Goal: Entertainment & Leisure: Browse casually

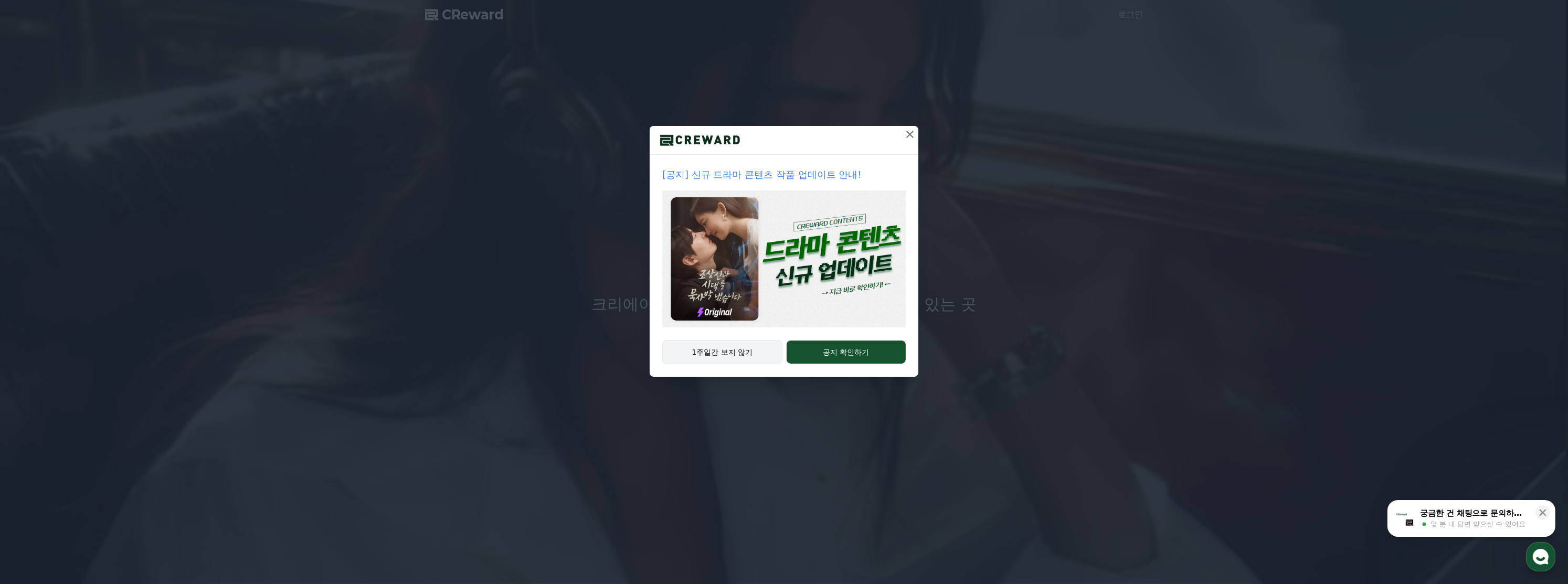
click at [755, 354] on button "1주일간 보지 않기" at bounding box center [722, 352] width 120 height 24
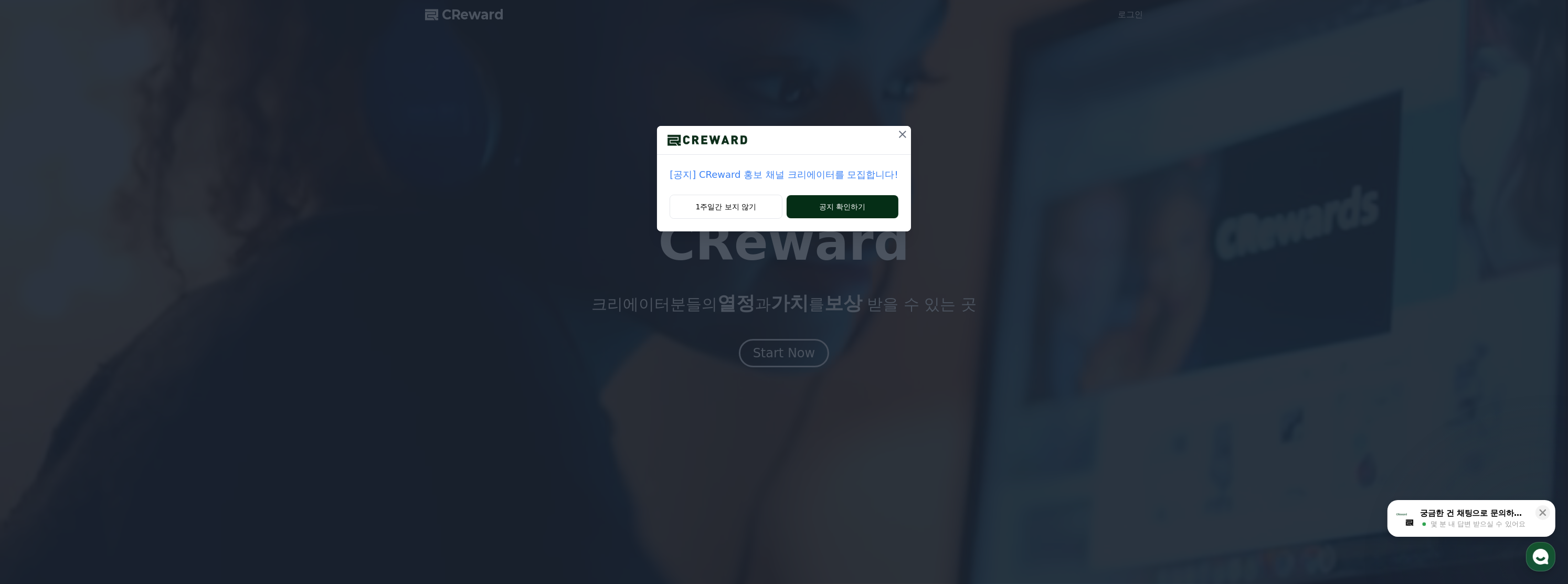
click at [834, 215] on button "공지 확인하기" at bounding box center [842, 206] width 112 height 23
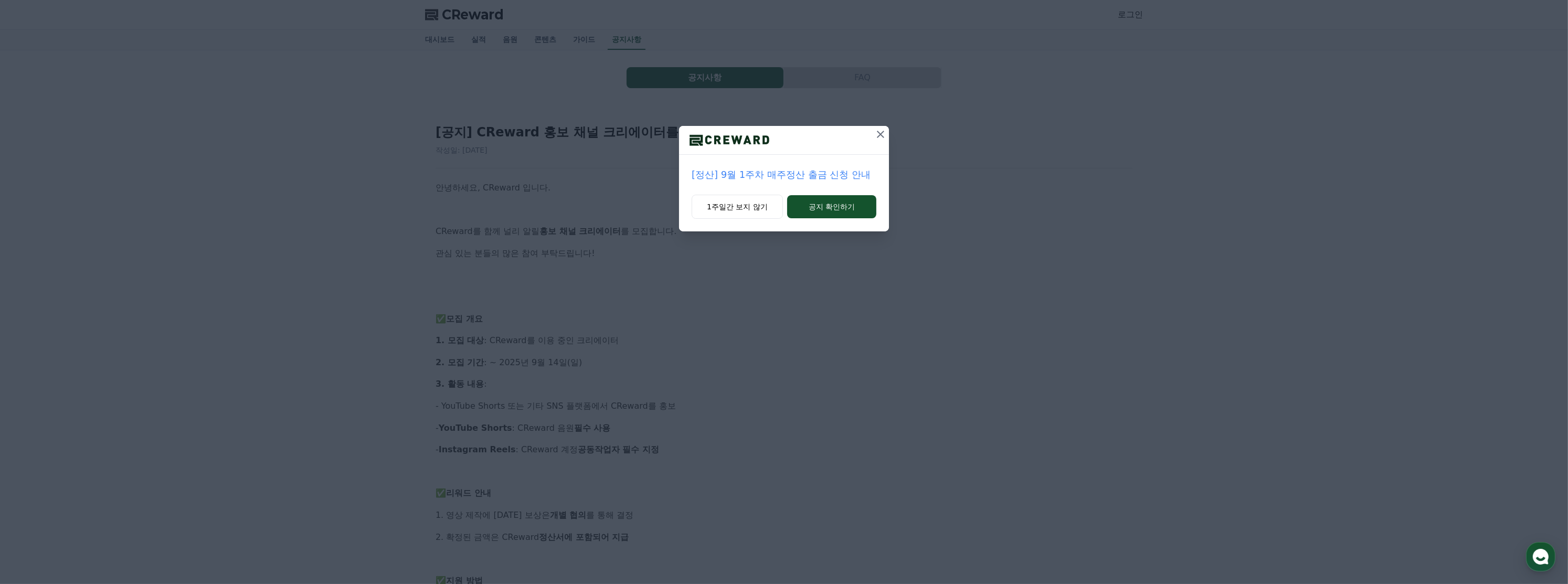
scroll to position [53, 0]
click at [878, 136] on icon at bounding box center [881, 134] width 7 height 7
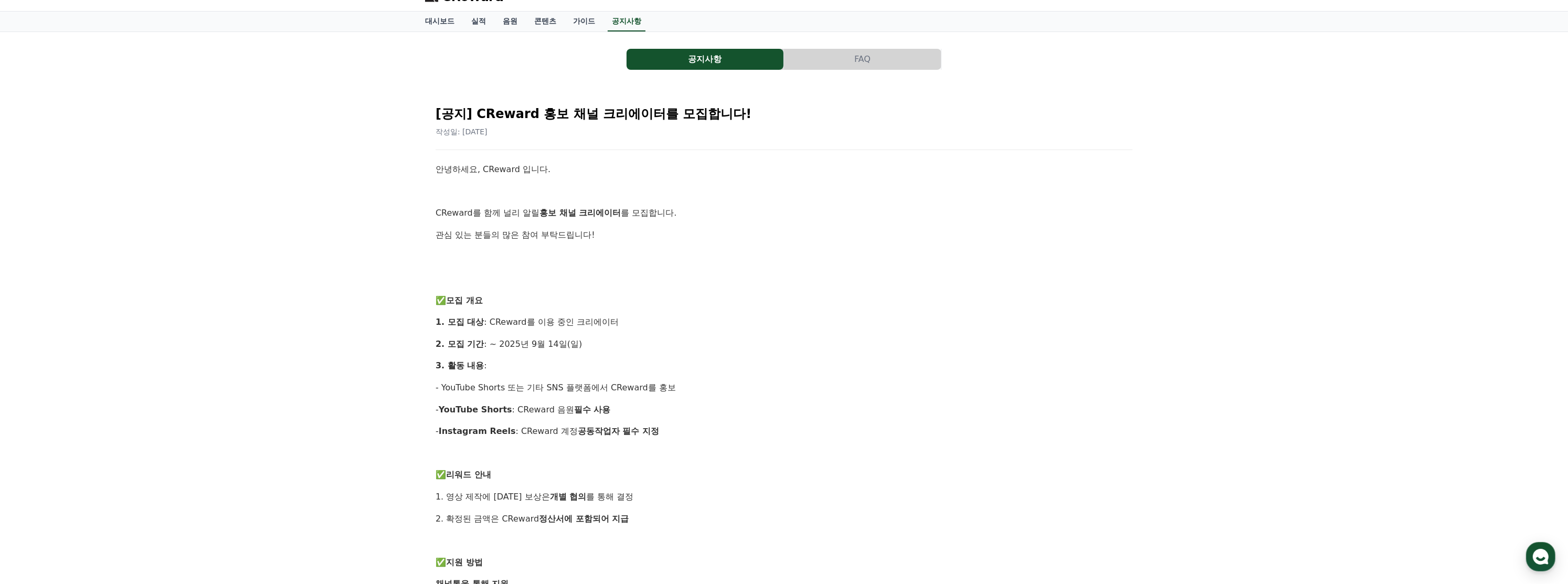
scroll to position [0, 0]
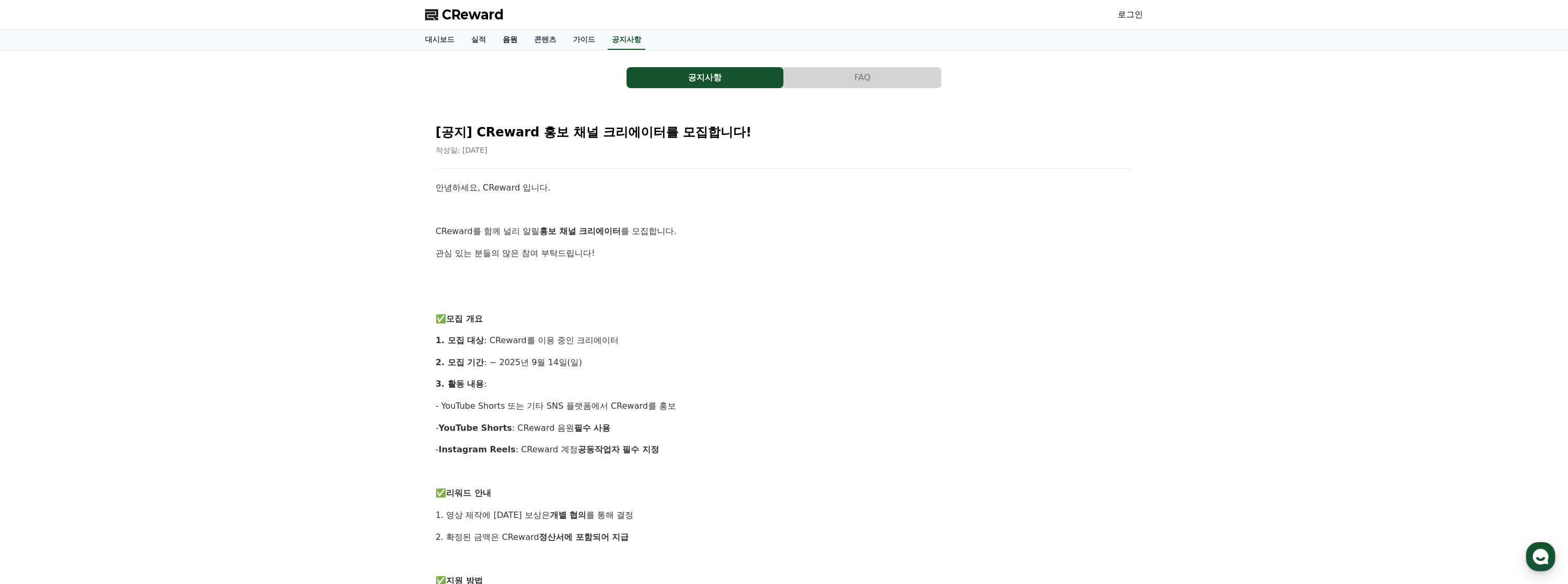
click at [510, 39] on link "음원" at bounding box center [510, 39] width 31 height 20
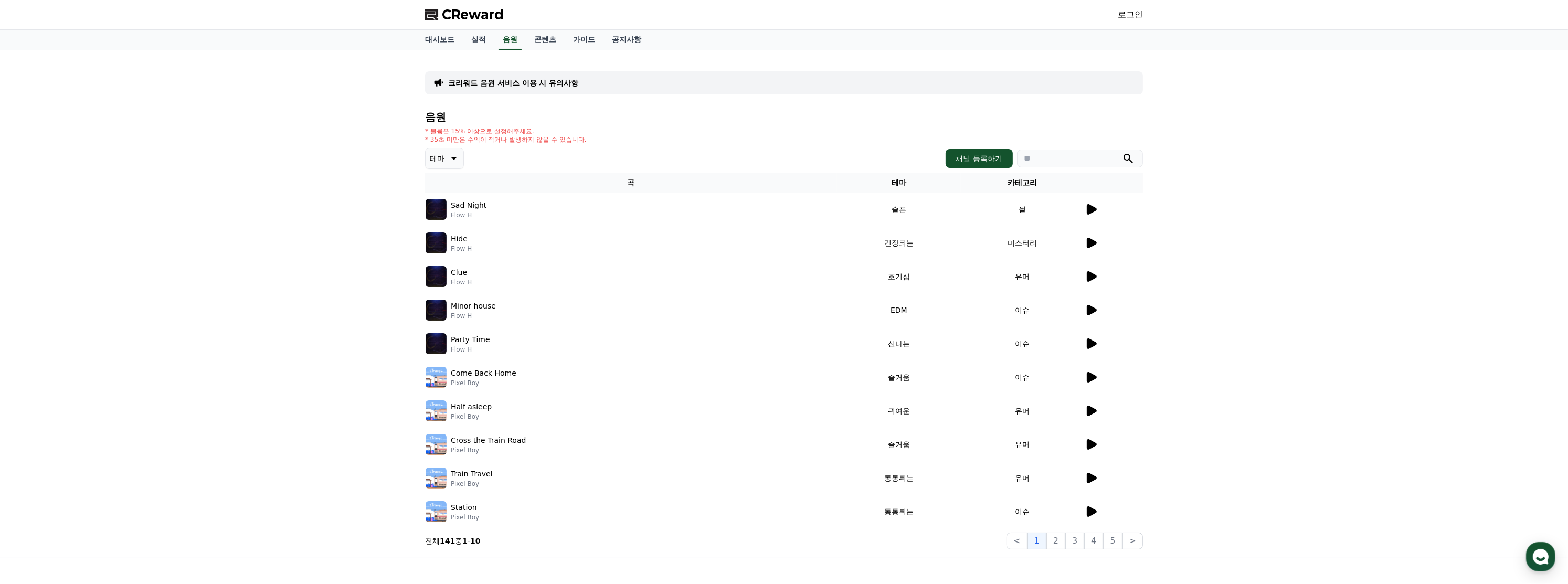
click at [465, 205] on p "Sad Night" at bounding box center [469, 205] width 36 height 11
click at [1085, 208] on icon at bounding box center [1091, 209] width 13 height 13
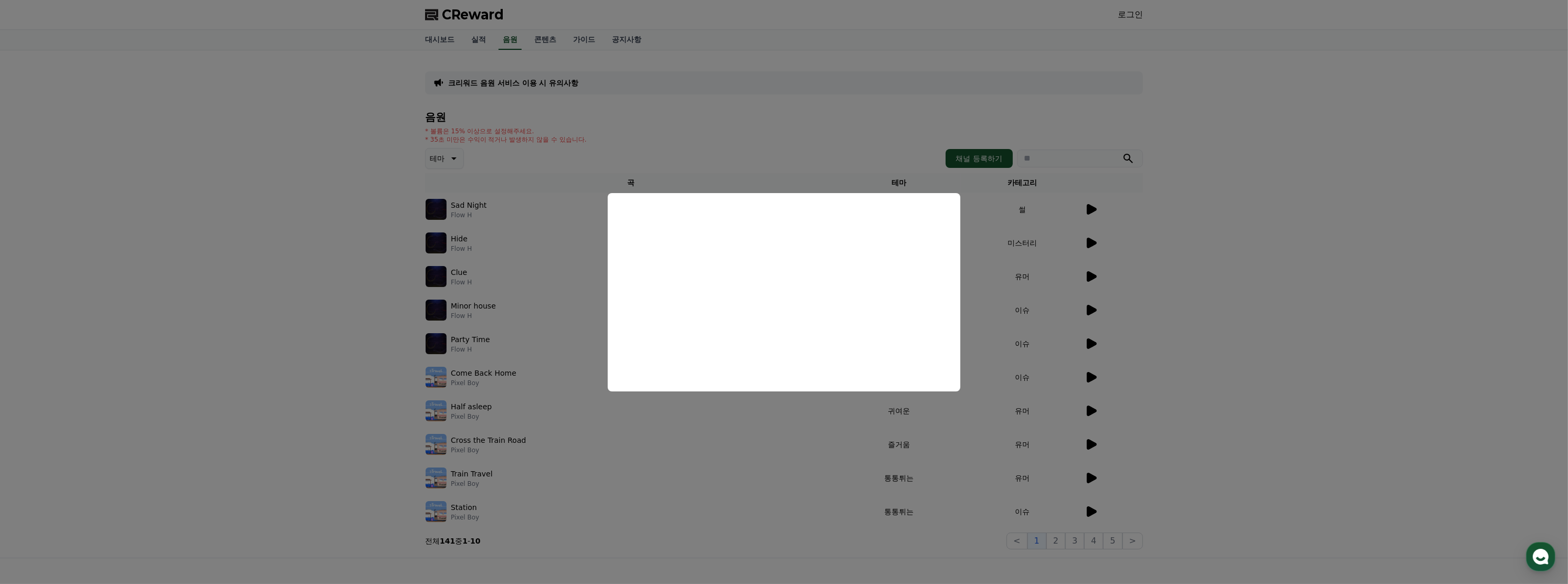
click at [1191, 231] on button "close modal" at bounding box center [784, 292] width 1568 height 584
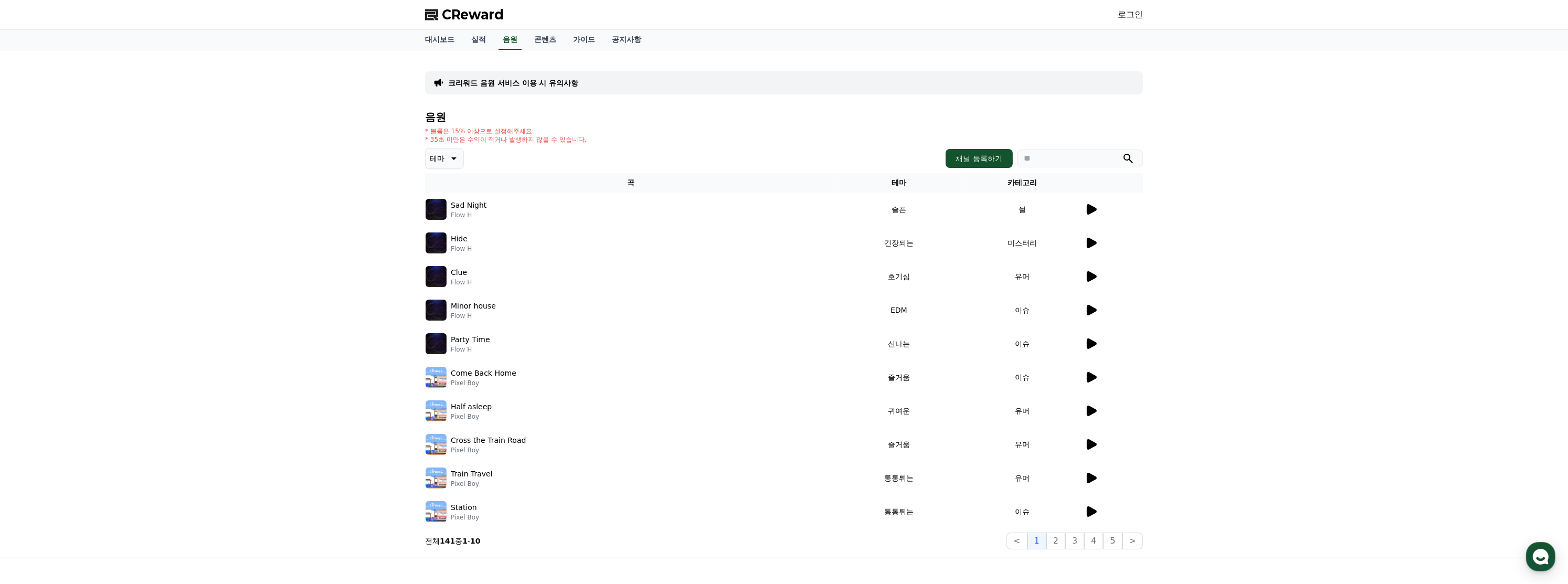
click at [454, 150] on button "테마" at bounding box center [444, 159] width 39 height 21
click at [446, 220] on button "반전" at bounding box center [438, 219] width 23 height 23
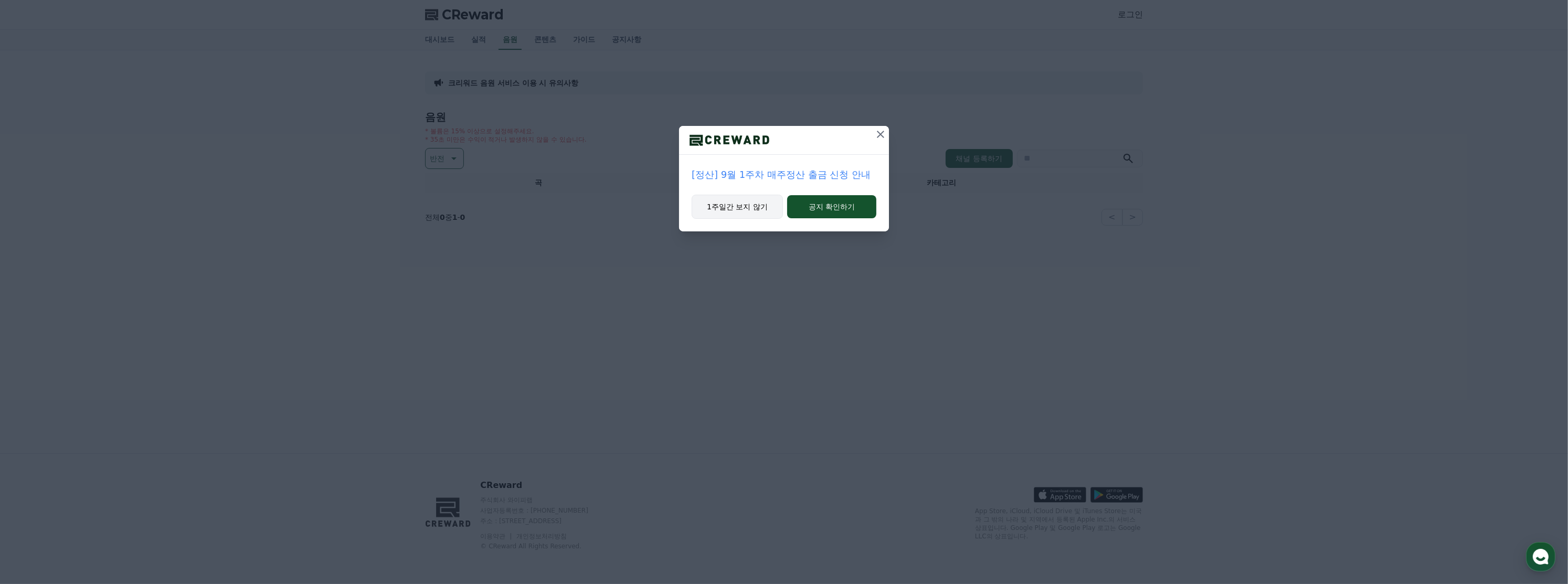
click at [752, 215] on button "1주일간 보지 않기" at bounding box center [737, 207] width 91 height 24
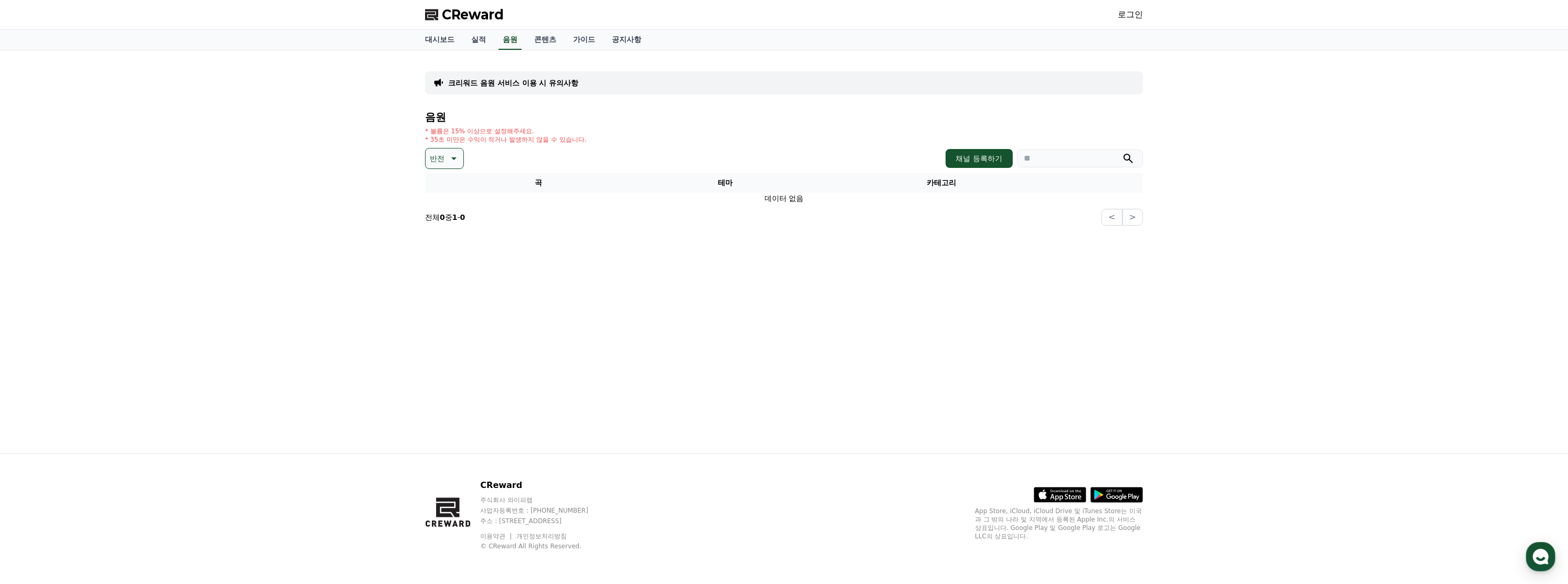
click at [453, 161] on icon at bounding box center [452, 158] width 13 height 13
click at [446, 240] on button "긴장되는" at bounding box center [446, 245] width 38 height 23
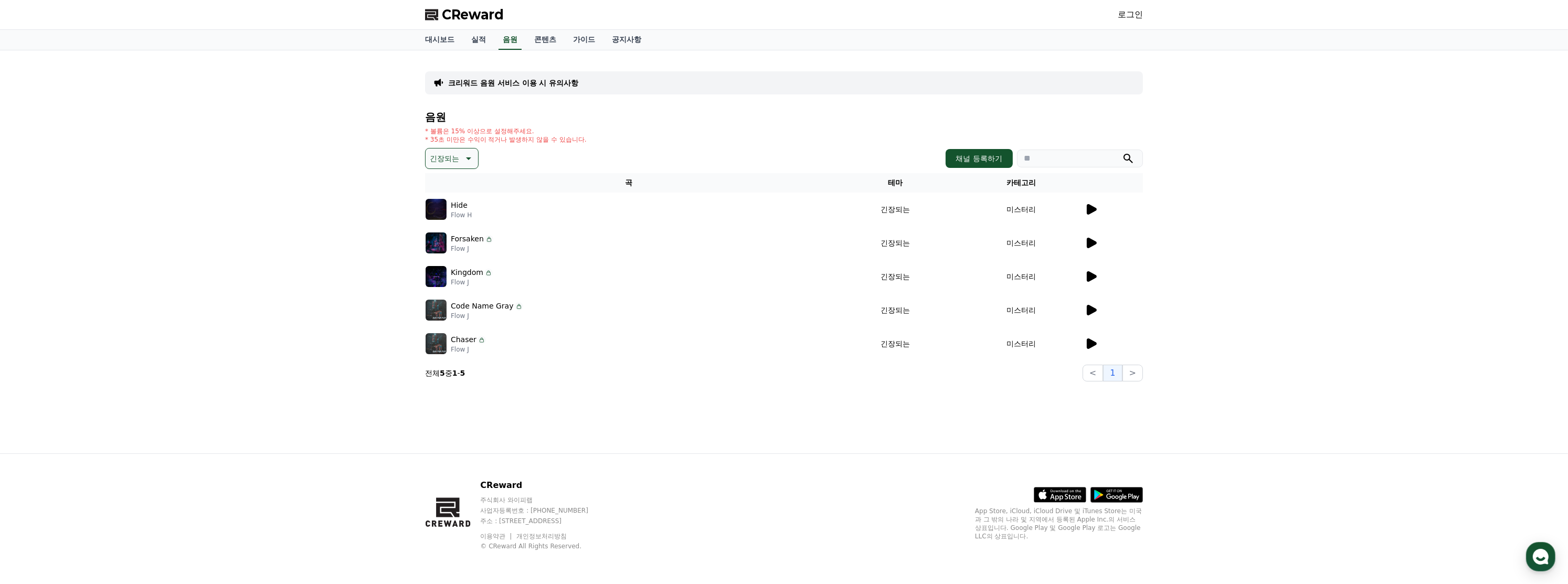
click at [1097, 204] on icon at bounding box center [1091, 209] width 13 height 13
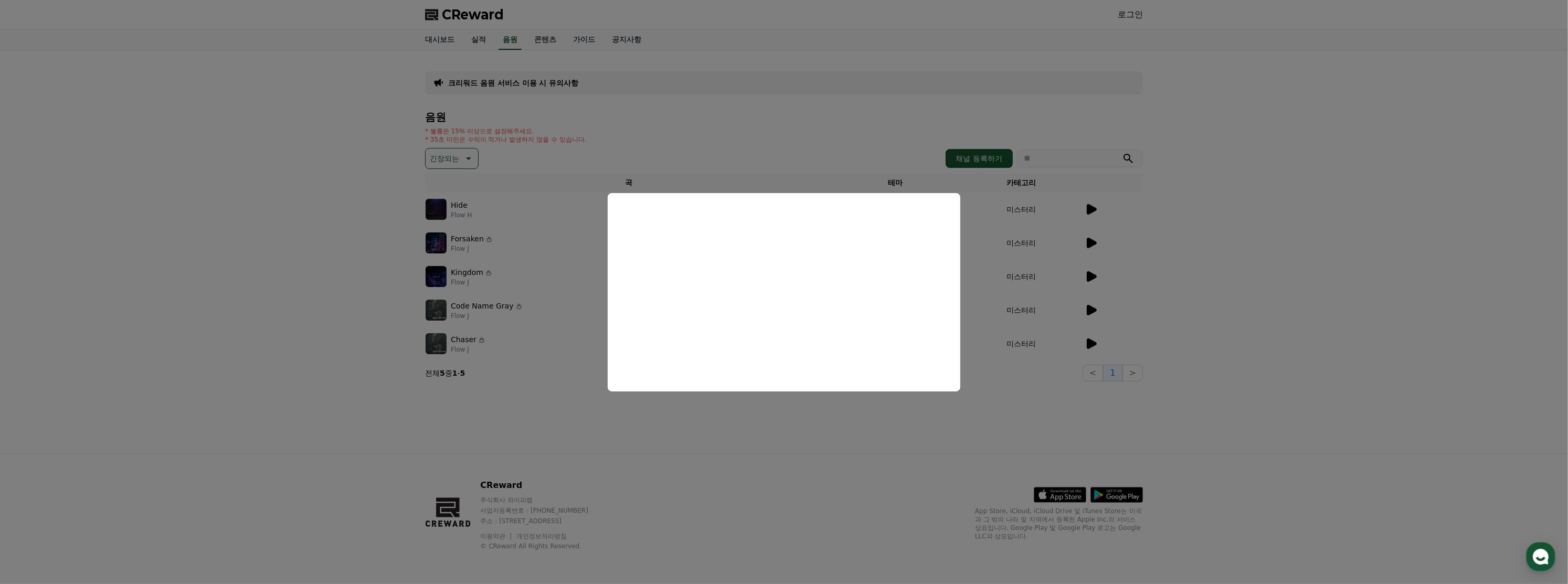
click at [1135, 288] on button "close modal" at bounding box center [784, 292] width 1568 height 584
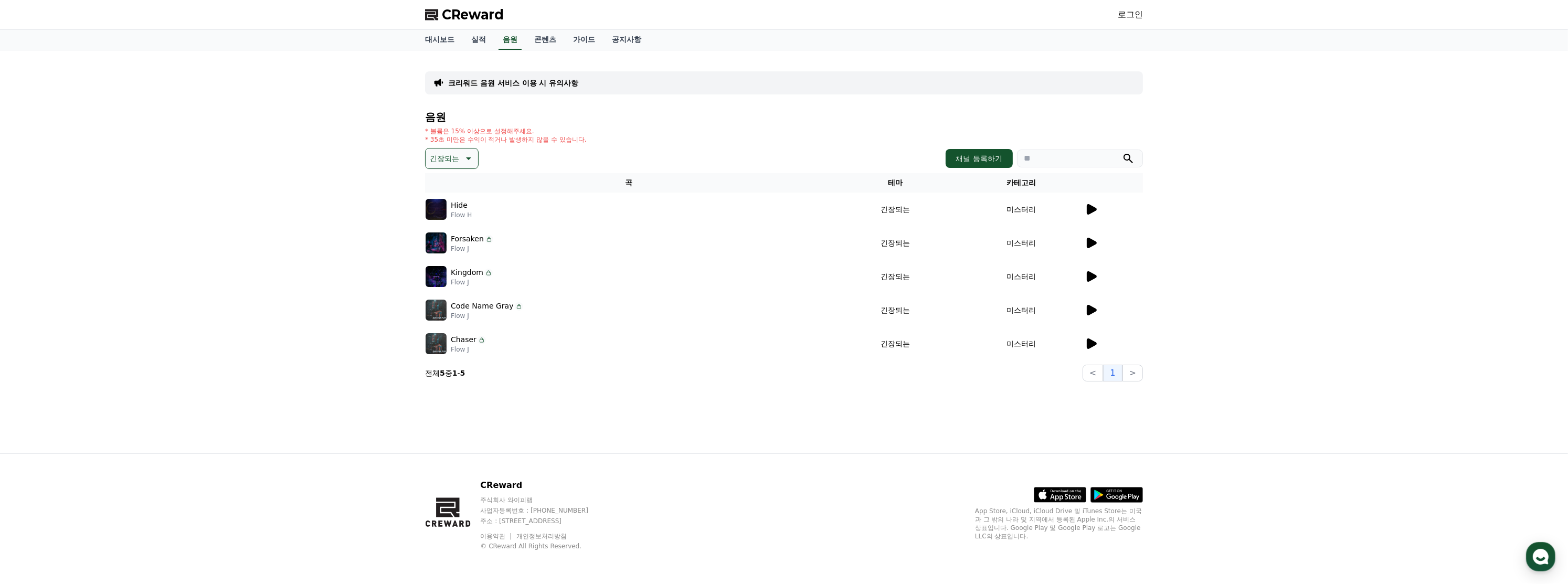
click at [1090, 242] on icon at bounding box center [1091, 243] width 10 height 10
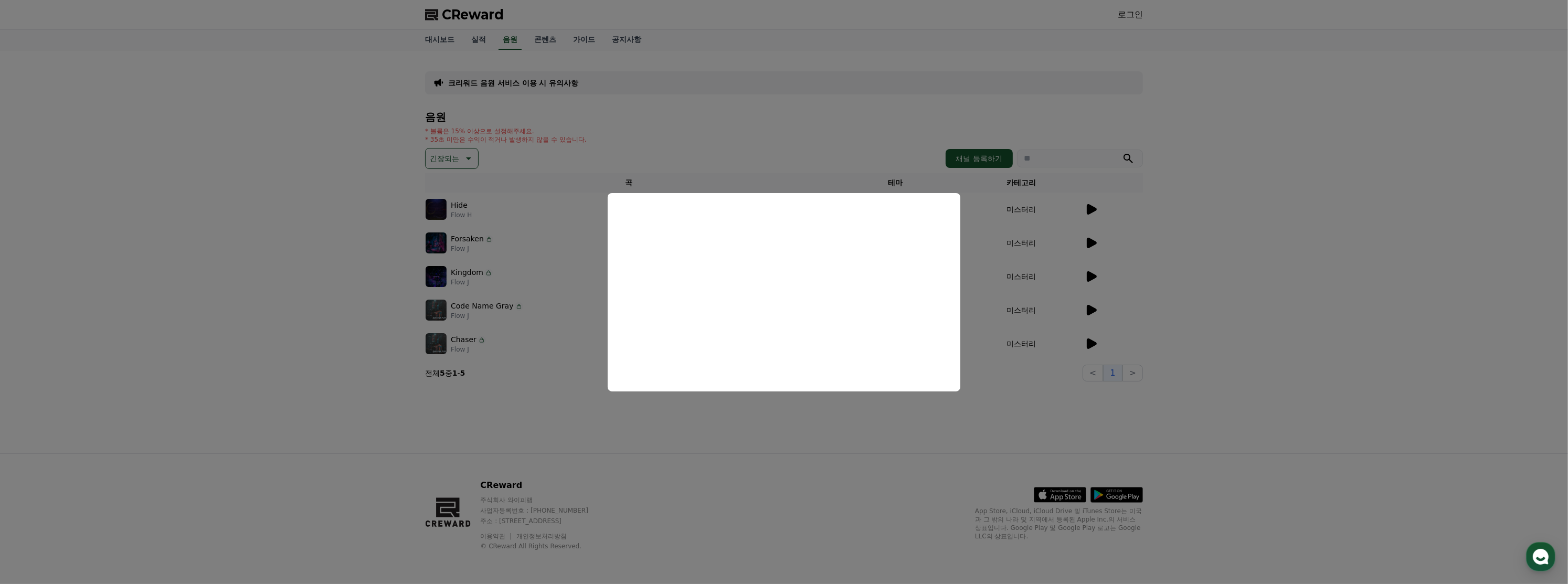
click at [1051, 208] on button "close modal" at bounding box center [784, 292] width 1568 height 584
